Goal: Task Accomplishment & Management: Use online tool/utility

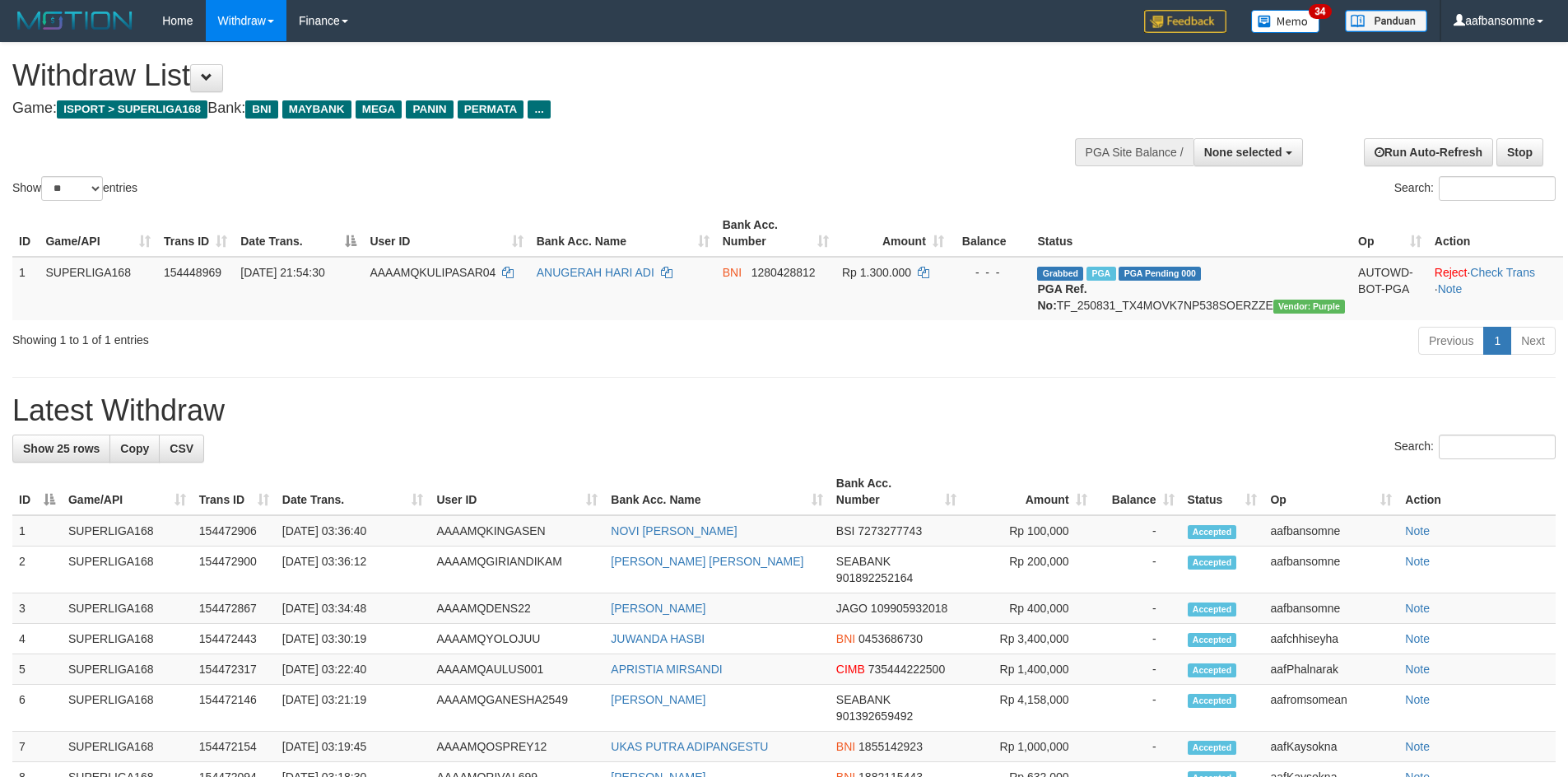
select select
select select "**"
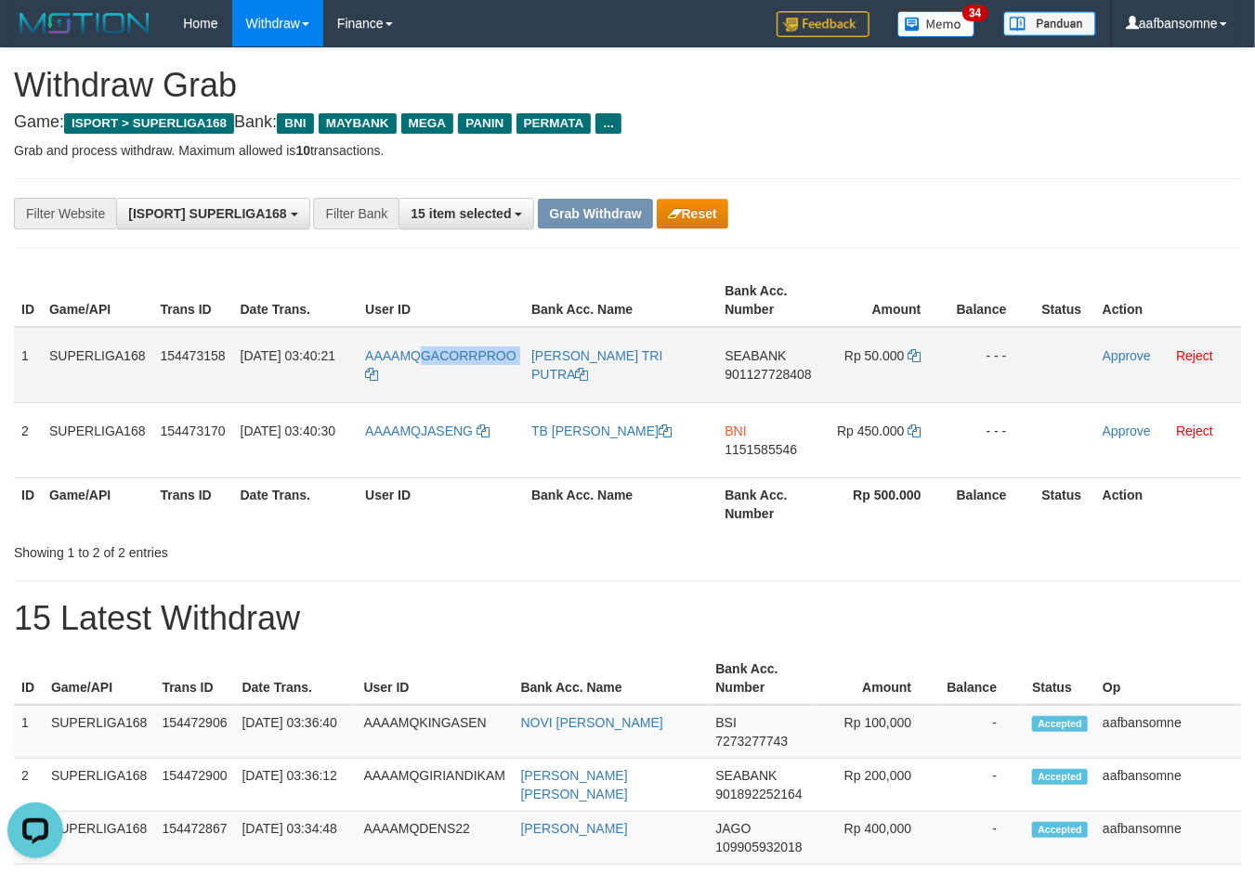
drag, startPoint x: 425, startPoint y: 342, endPoint x: 477, endPoint y: 365, distance: 57.0
click at [486, 365] on td "AAAAMQGACORRPROO" at bounding box center [441, 365] width 166 height 76
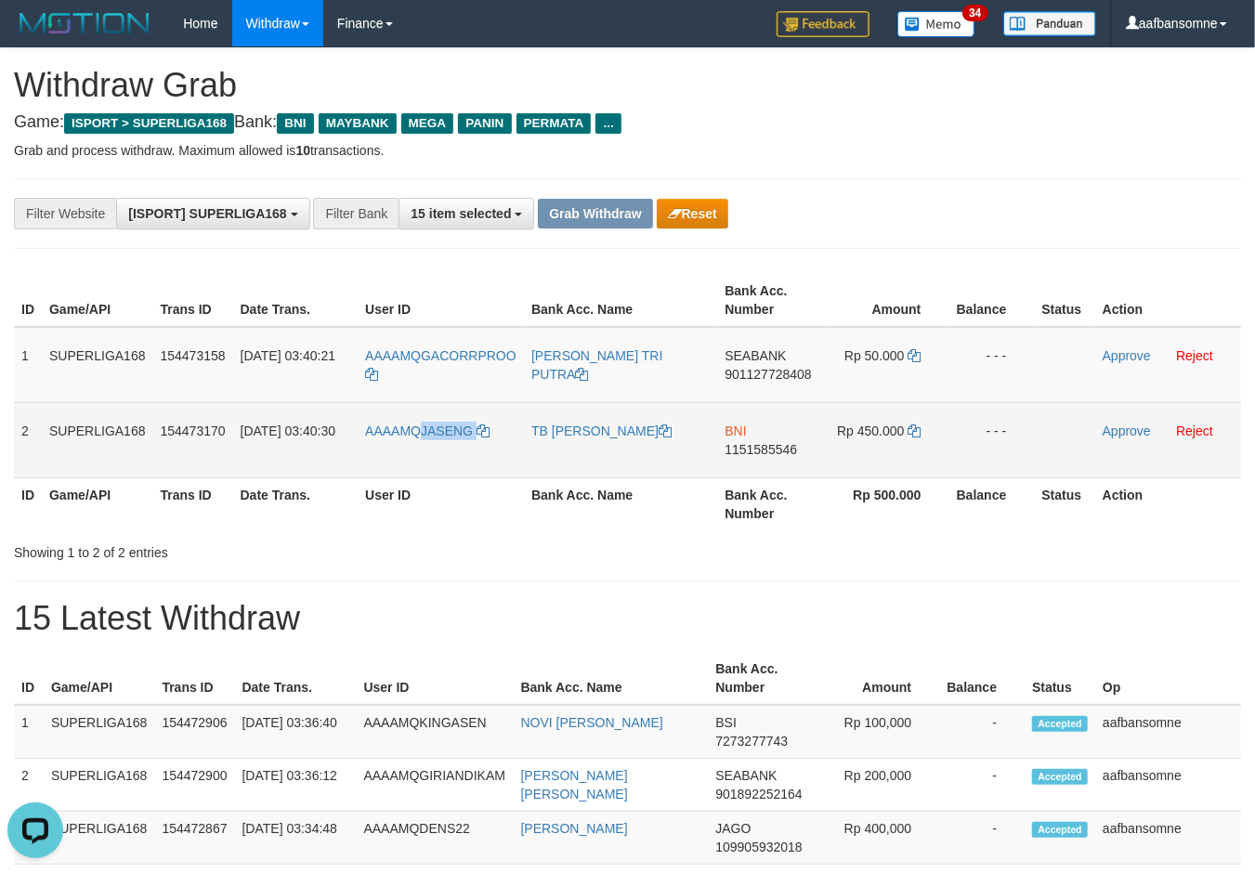
drag, startPoint x: 448, startPoint y: 420, endPoint x: 497, endPoint y: 436, distance: 51.7
click at [497, 436] on td "AAAAMQJASENG" at bounding box center [441, 439] width 166 height 75
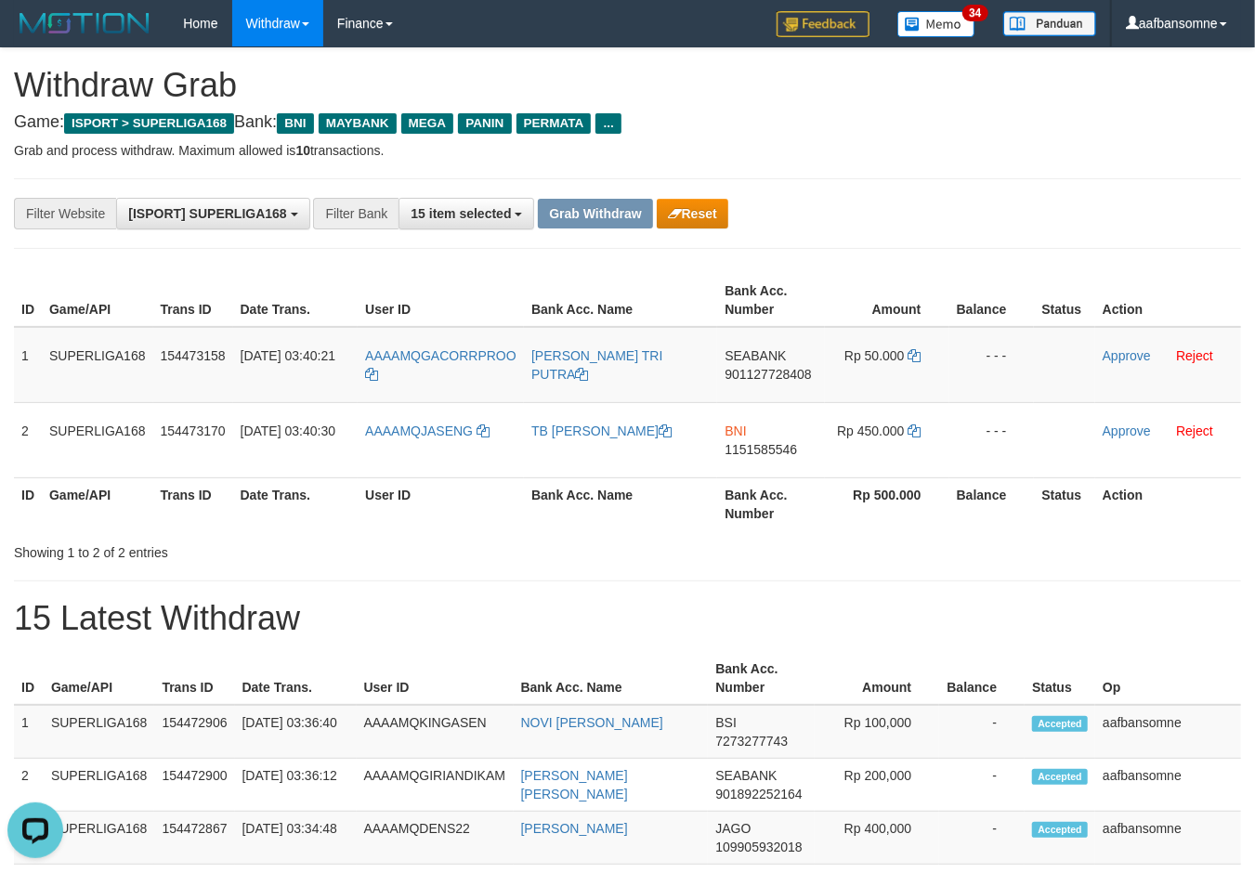
click at [1104, 223] on div "**********" at bounding box center [627, 214] width 1255 height 32
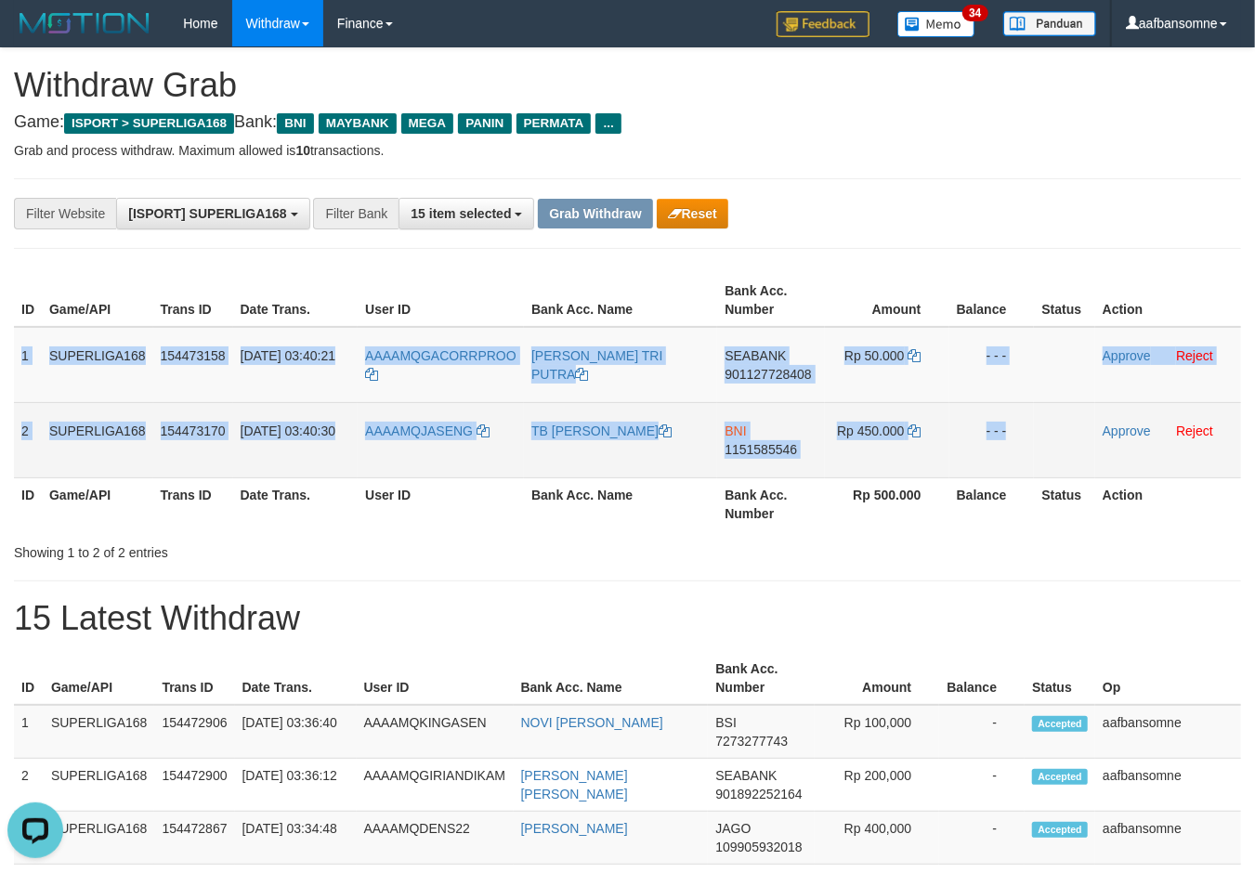
drag, startPoint x: 19, startPoint y: 349, endPoint x: 1091, endPoint y: 462, distance: 1078.7
click at [1091, 462] on tbody "1 SUPERLIGA168 154473158 01/09/2025 03:40:21 AAAAMQGACORRPROO MUHAMMAD ALAMSYAH…" at bounding box center [627, 402] width 1227 height 151
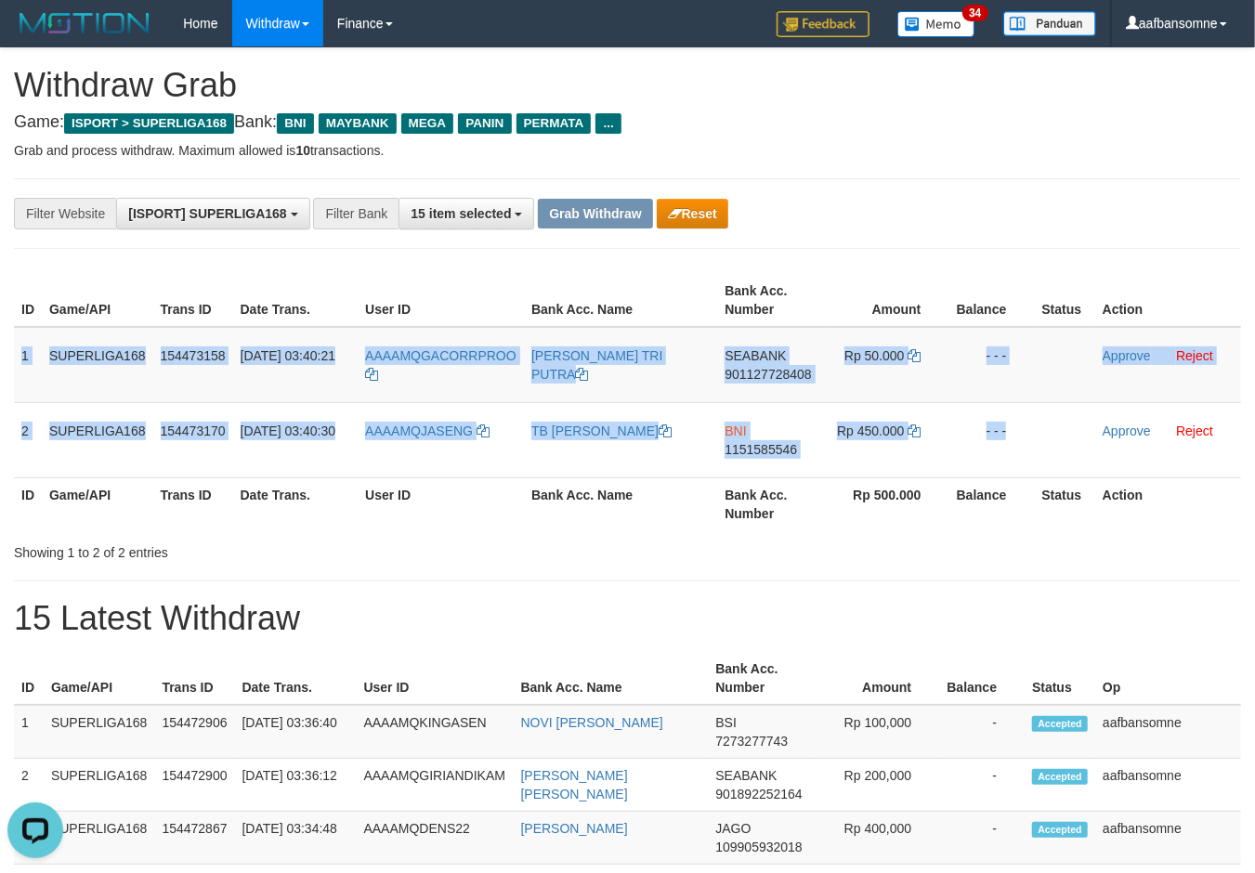
copy tbody "1 SUPERLIGA168 154473158 01/09/2025 03:40:21 AAAAMQGACORRPROO MUHAMMAD ALAMSYAH…"
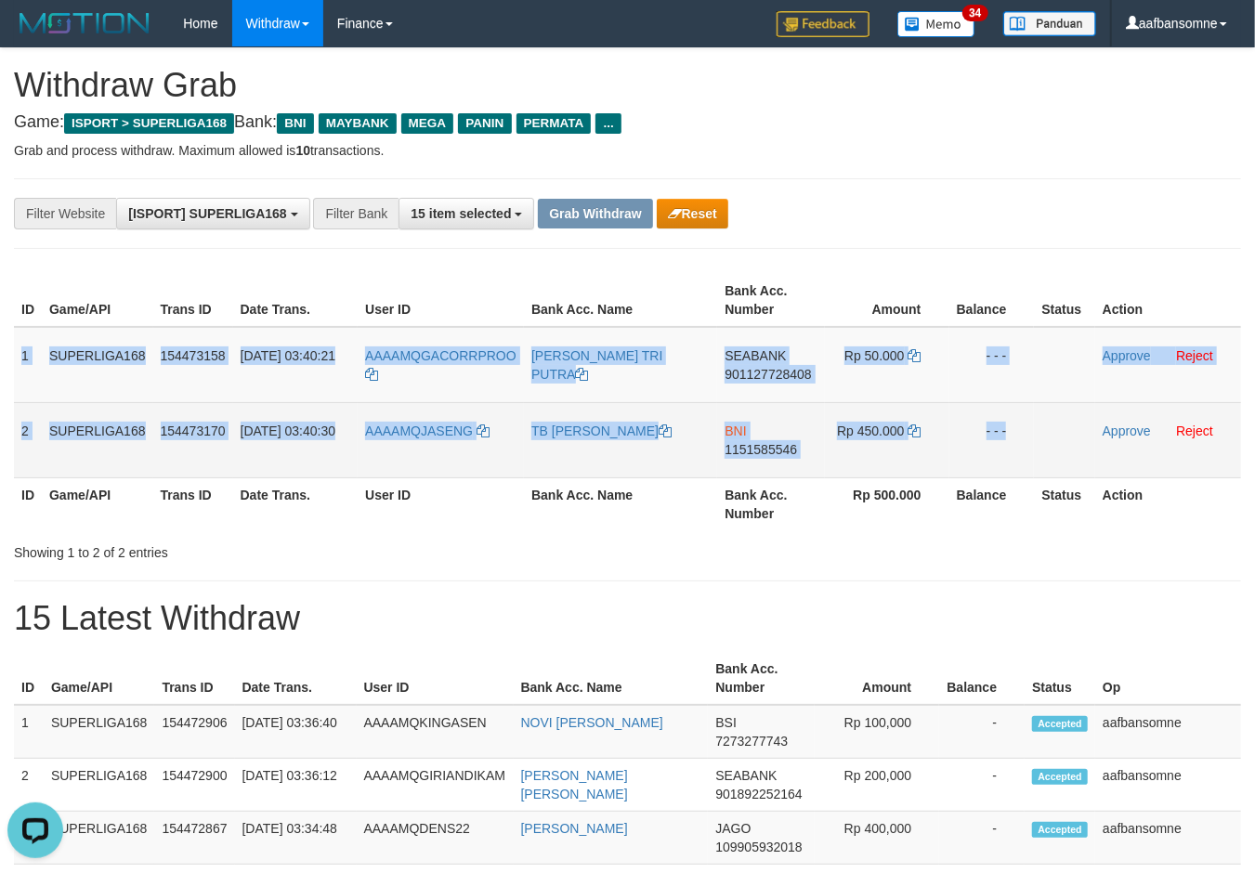
click at [673, 458] on td "TB [PERSON_NAME]" at bounding box center [620, 439] width 193 height 75
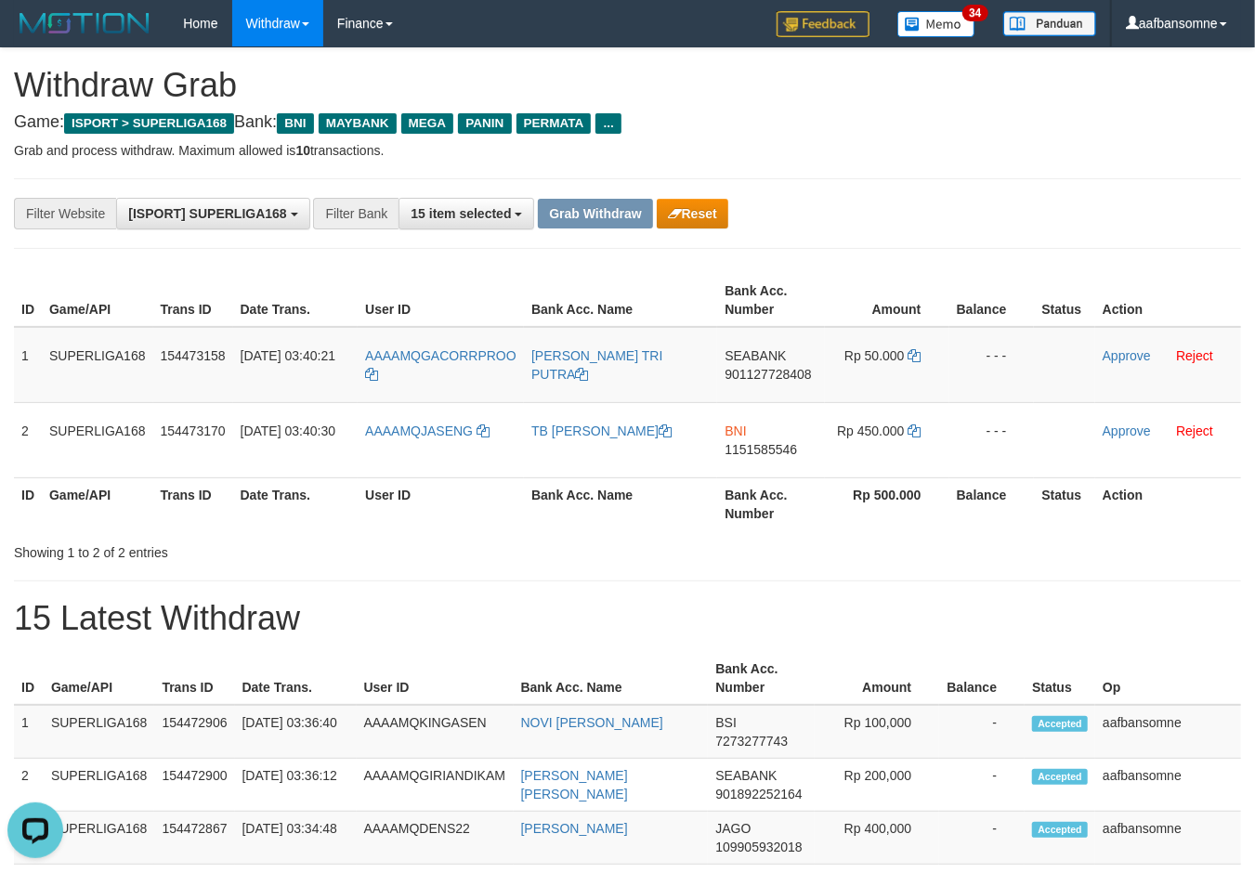
drag, startPoint x: 902, startPoint y: 162, endPoint x: 917, endPoint y: 205, distance: 46.1
drag, startPoint x: 722, startPoint y: 351, endPoint x: 812, endPoint y: 352, distance: 90.1
click at [812, 352] on td "SEABANK 901127728408" at bounding box center [770, 365] width 107 height 76
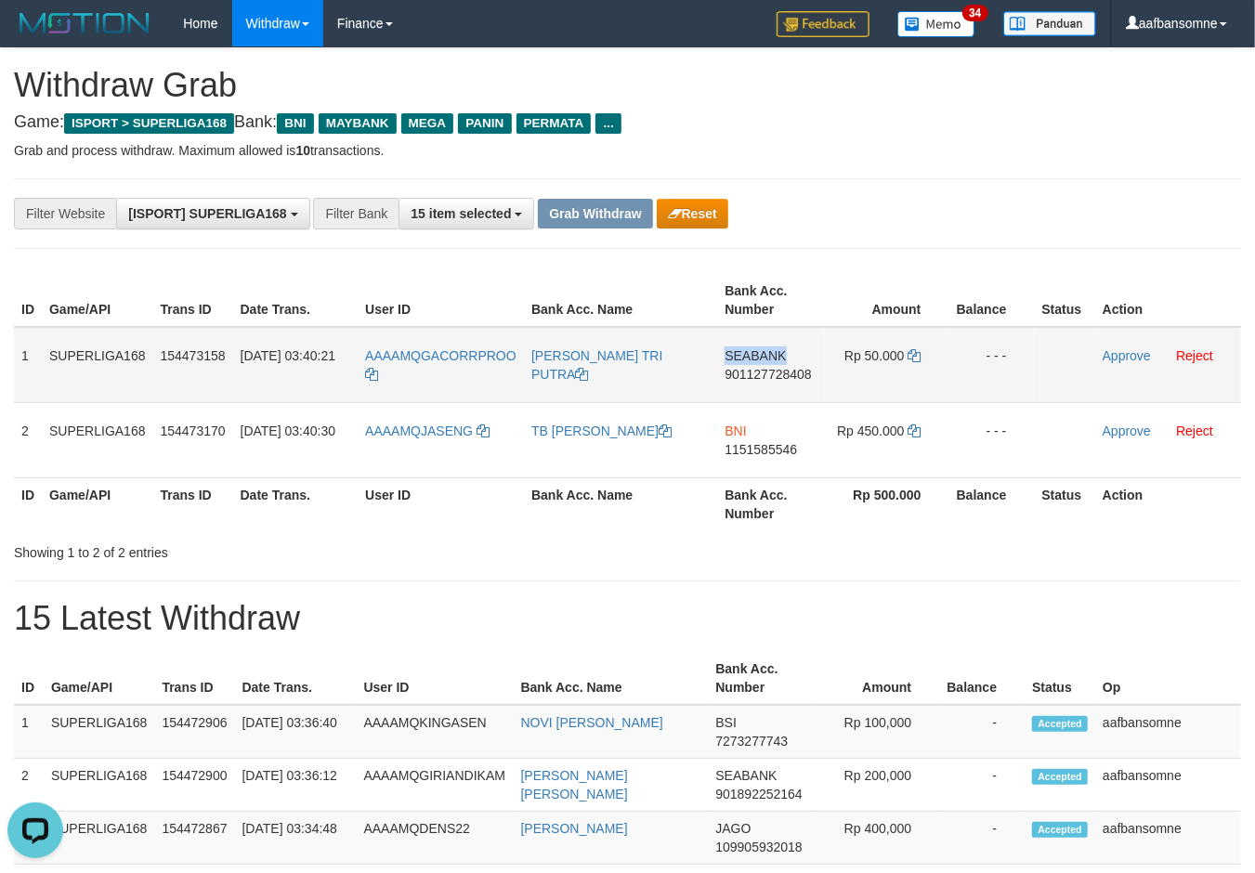
copy span "SEABANK"
drag, startPoint x: 1012, startPoint y: 117, endPoint x: 1191, endPoint y: 126, distance: 179.5
click at [1012, 116] on h4 "Game: ISPORT > SUPERLIGA168 Bank: BNI MAYBANK MEGA PANIN PERMATA ..." at bounding box center [627, 122] width 1227 height 19
click at [770, 367] on span "901127728408" at bounding box center [768, 374] width 86 height 15
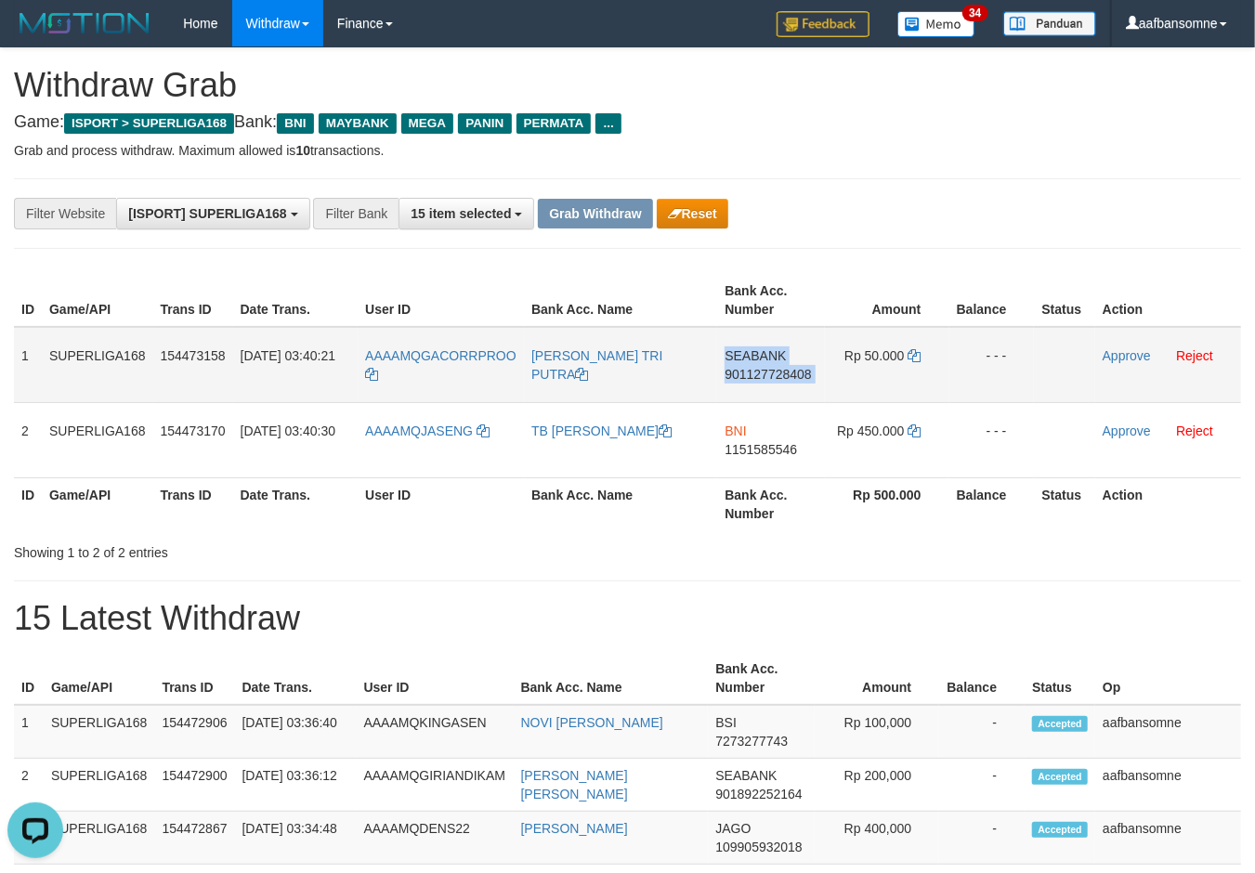
click at [770, 367] on span "901127728408" at bounding box center [768, 374] width 86 height 15
click at [905, 348] on td "Rp 50.000" at bounding box center [887, 365] width 124 height 76
click at [910, 349] on icon at bounding box center [914, 355] width 13 height 13
click at [759, 372] on span "901127728408" at bounding box center [768, 374] width 86 height 15
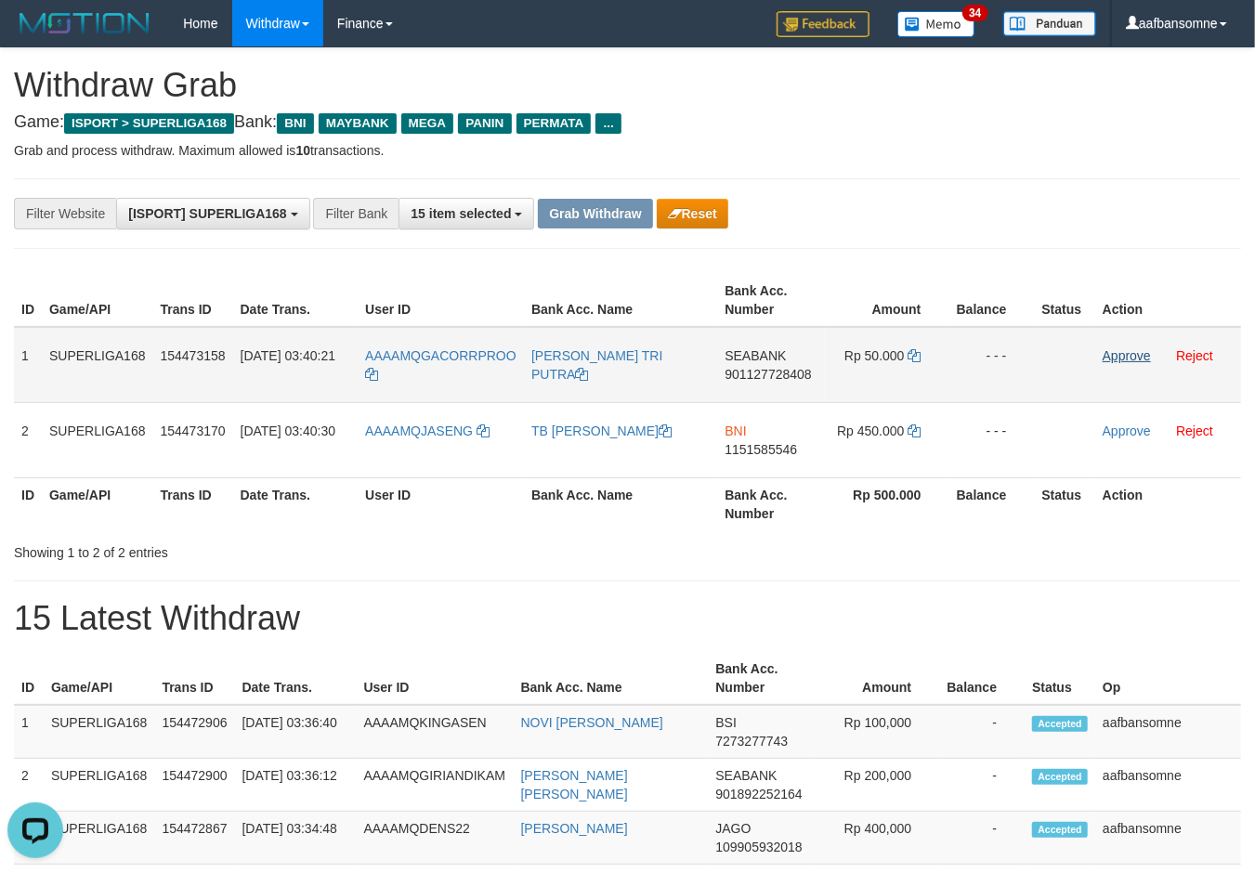
click at [1112, 344] on td "Approve Reject" at bounding box center [1168, 365] width 146 height 76
click at [1104, 348] on link "Approve" at bounding box center [1127, 355] width 48 height 15
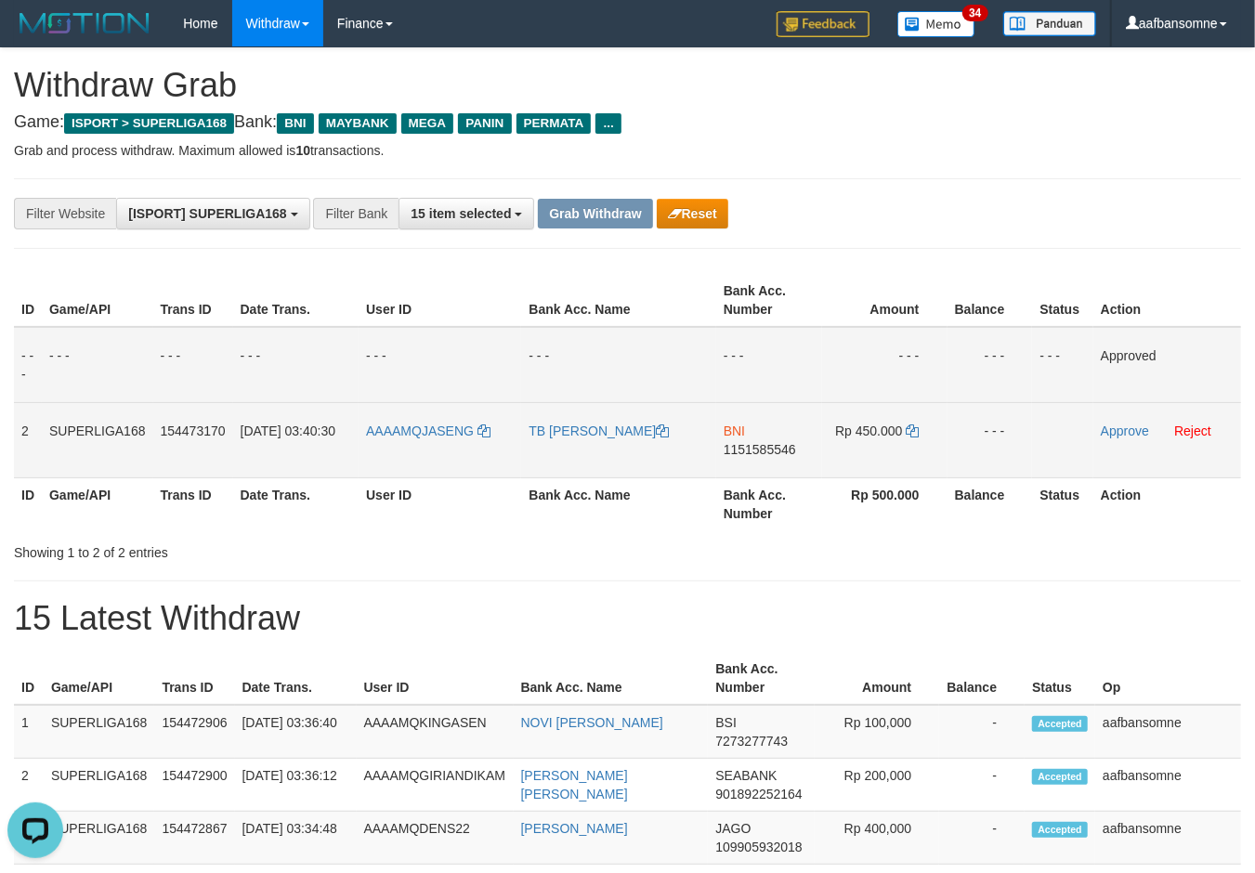
click at [785, 448] on span "1151585546" at bounding box center [760, 449] width 72 height 15
click at [912, 419] on td "Rp 450.000" at bounding box center [884, 439] width 124 height 75
click at [912, 425] on icon at bounding box center [913, 431] width 13 height 13
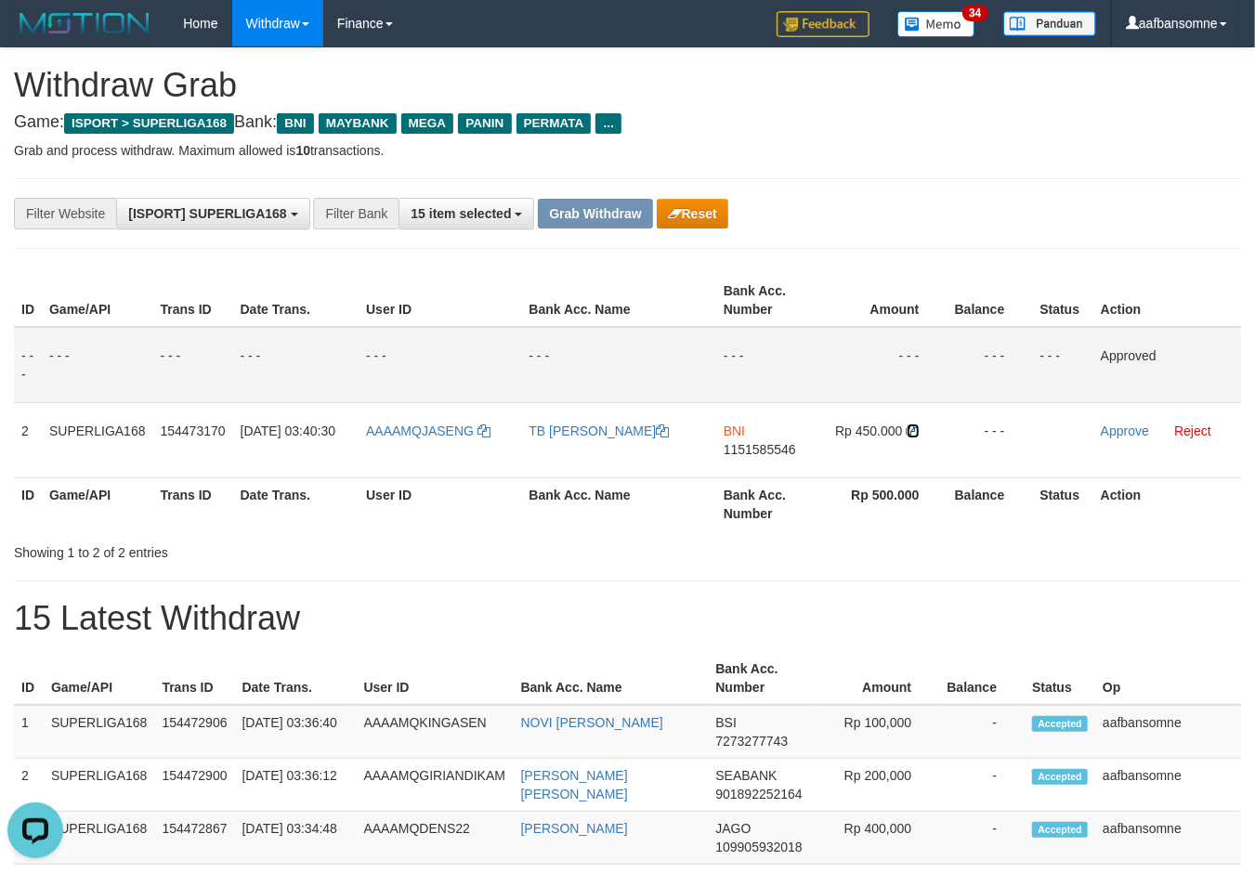
drag, startPoint x: 912, startPoint y: 422, endPoint x: 1267, endPoint y: 460, distance: 356.9
click at [913, 425] on icon at bounding box center [913, 431] width 13 height 13
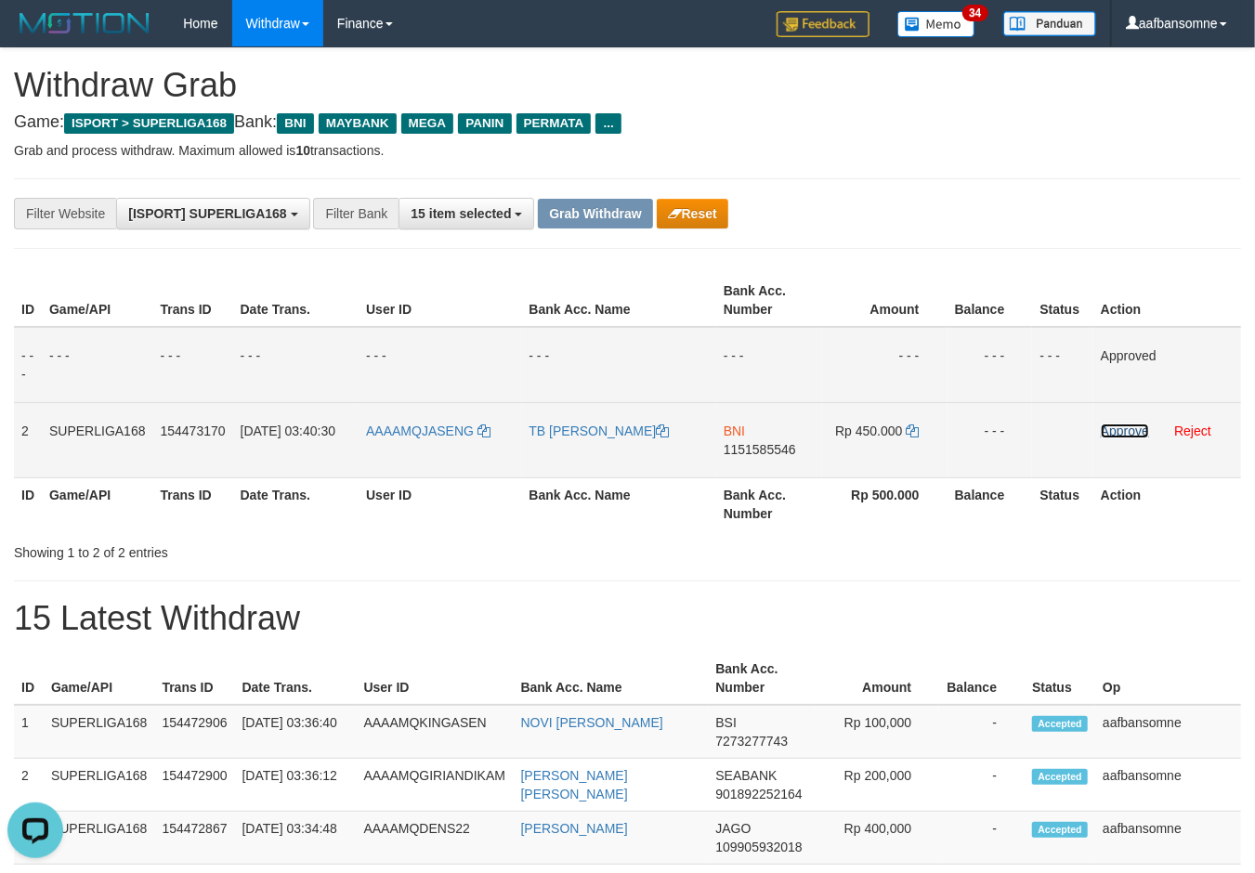
click at [1113, 424] on link "Approve" at bounding box center [1125, 431] width 48 height 15
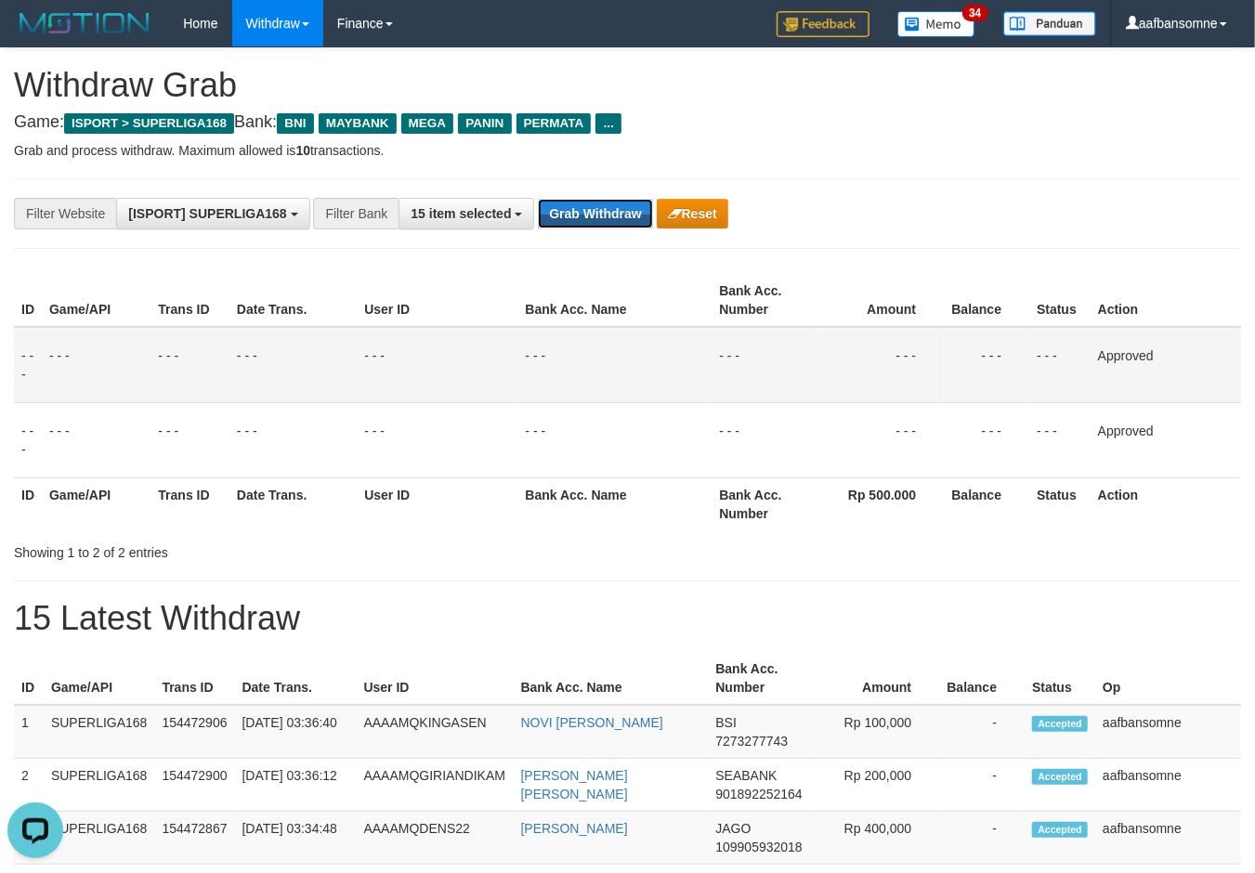
drag, startPoint x: 626, startPoint y: 218, endPoint x: 790, endPoint y: 259, distance: 169.4
click at [626, 217] on button "Grab Withdraw" at bounding box center [595, 214] width 114 height 30
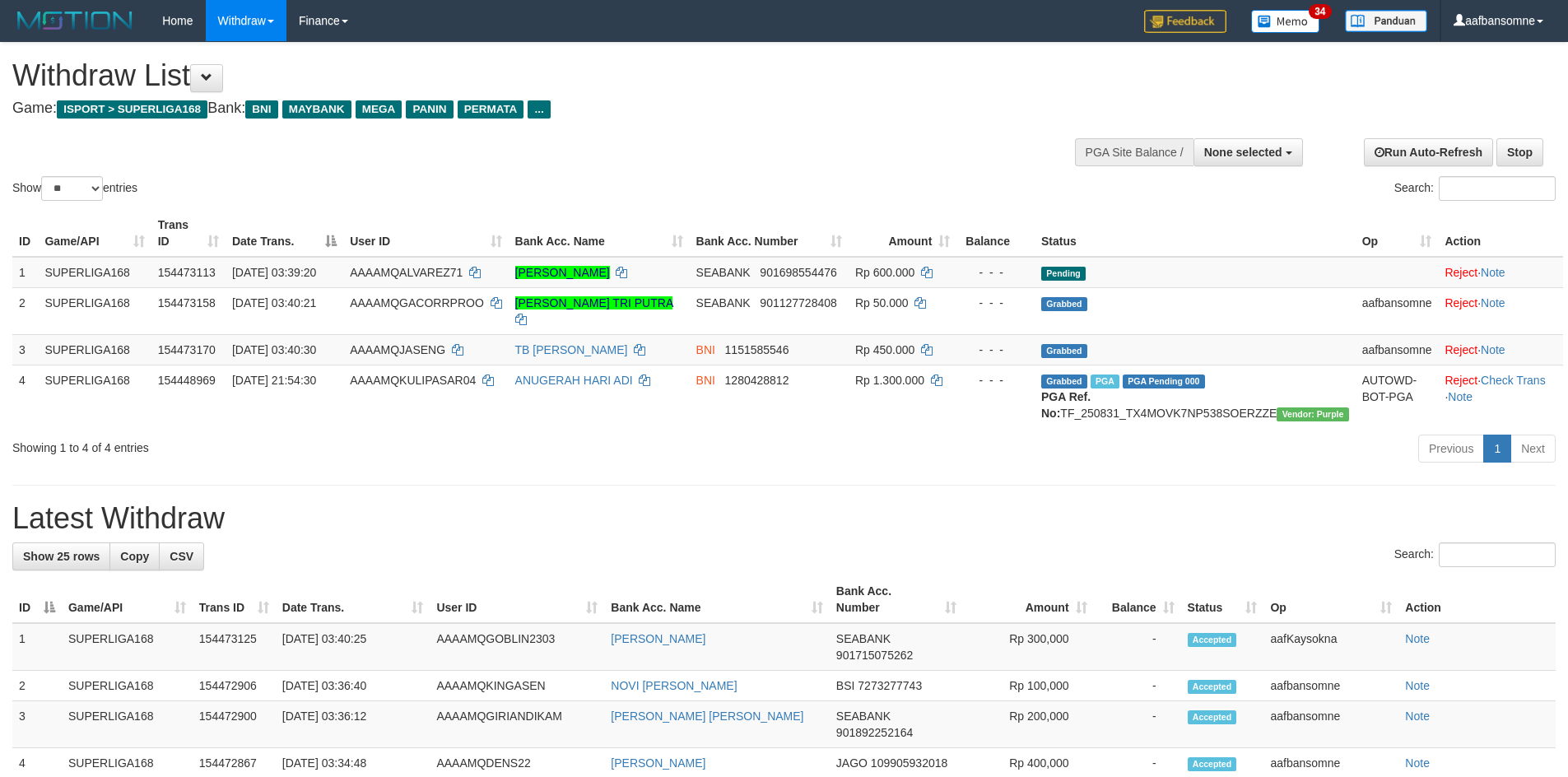
select select
select select "**"
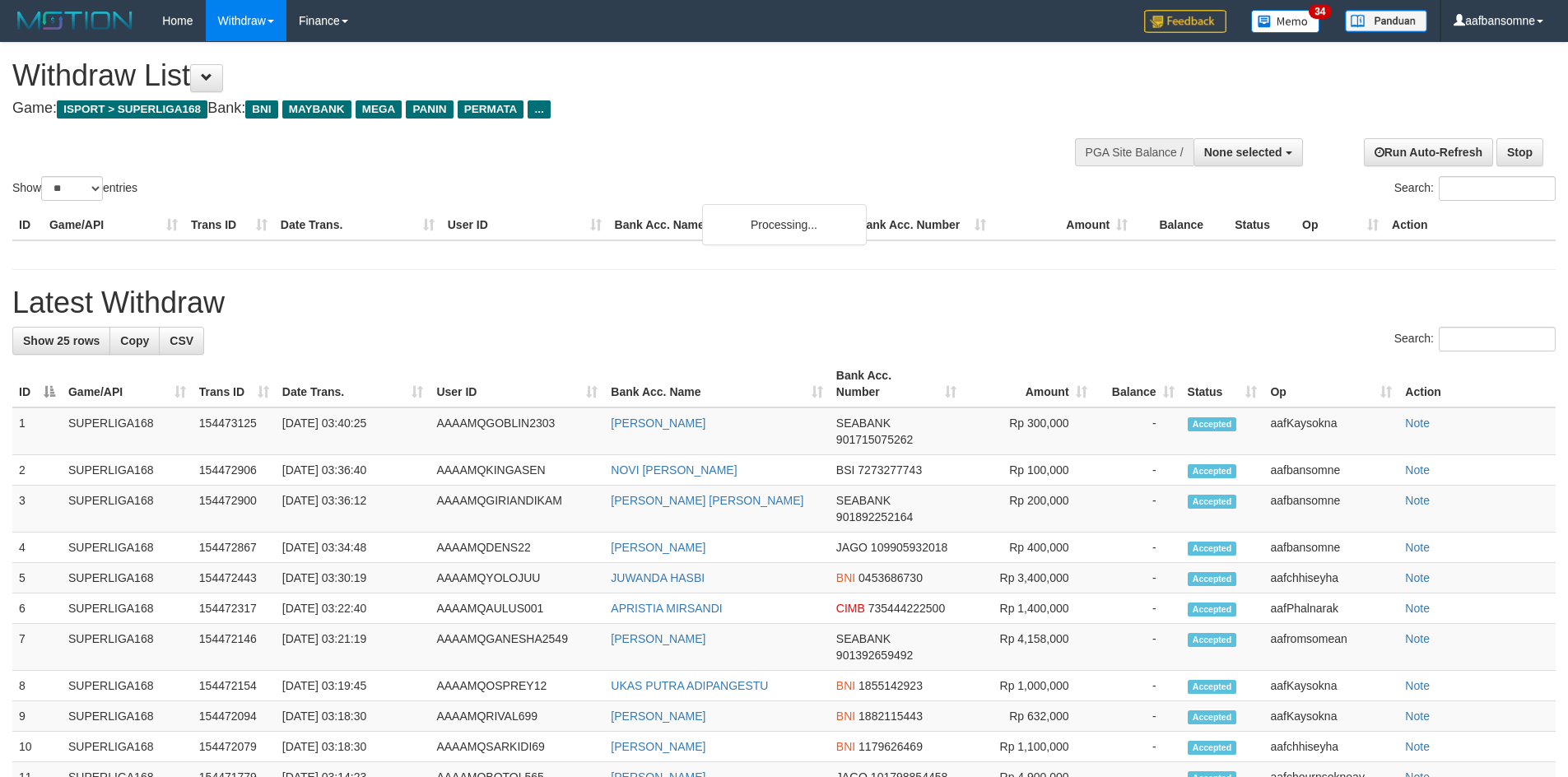
select select
select select "**"
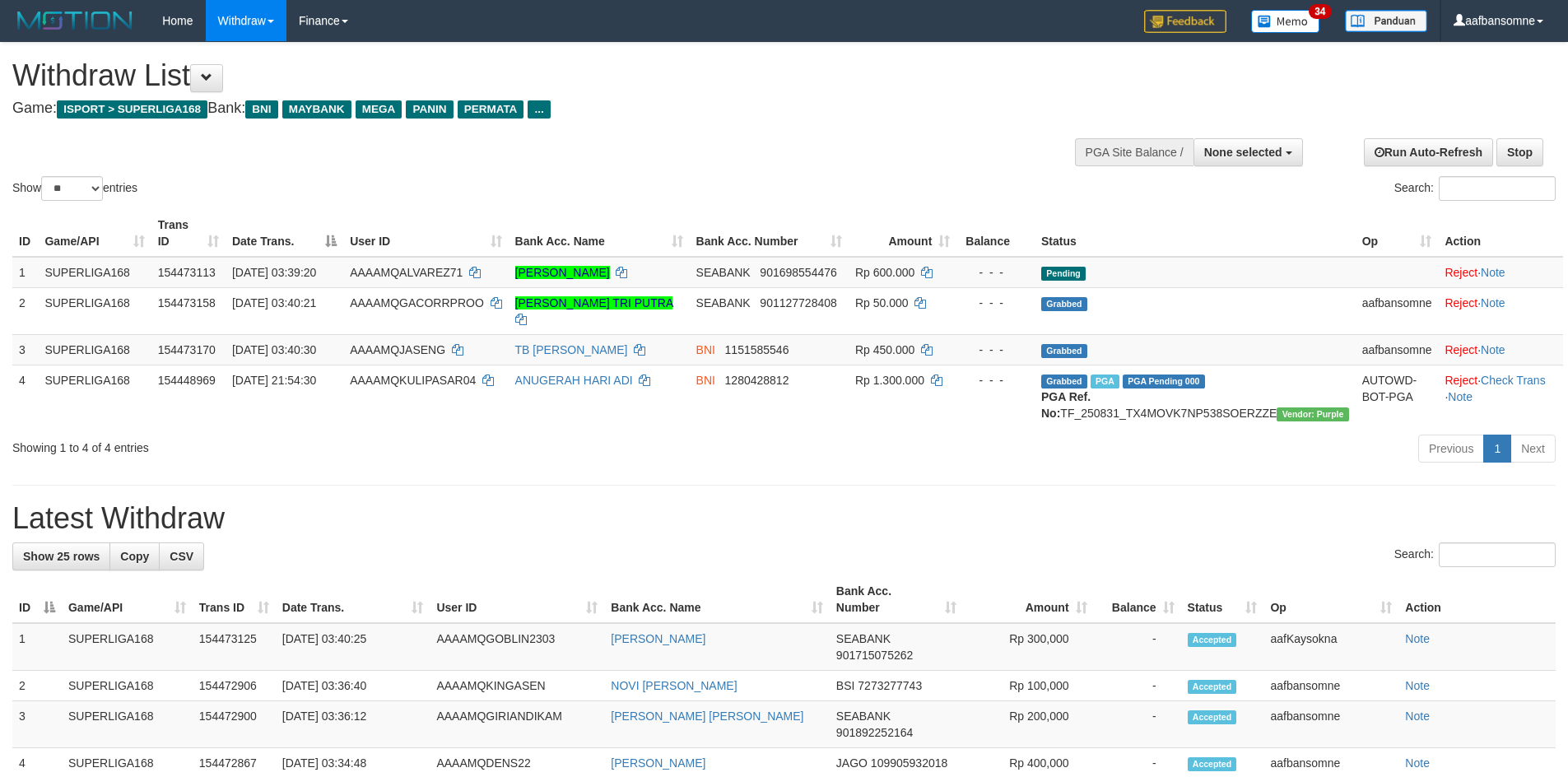
select select
select select "**"
